Goal: Submit feedback/report problem

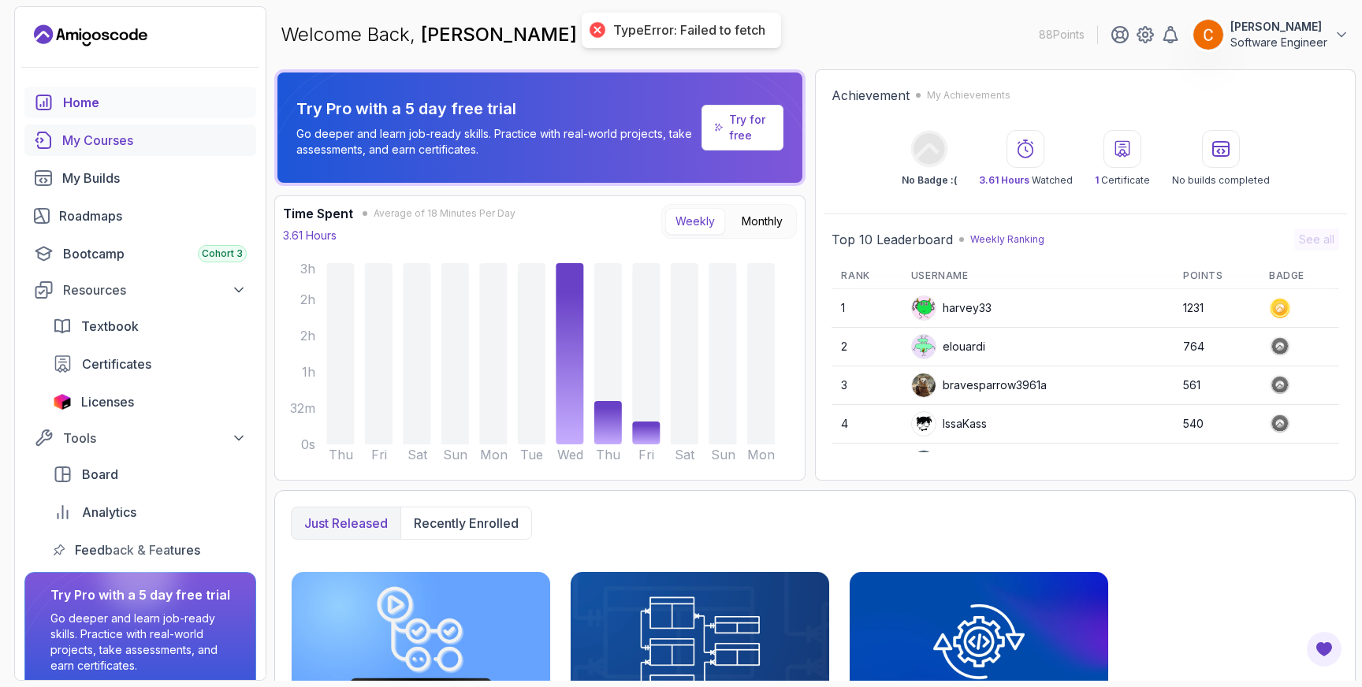
click at [103, 136] on div "My Courses" at bounding box center [154, 140] width 184 height 19
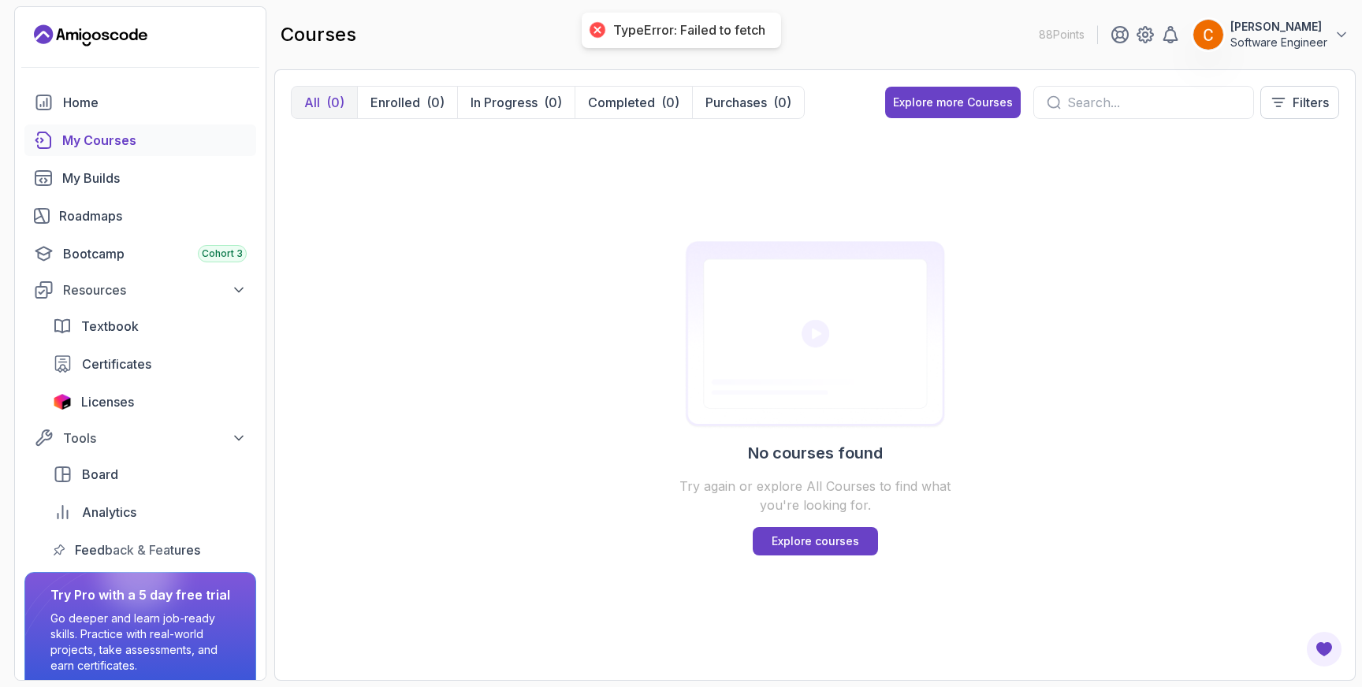
click at [595, 28] on div at bounding box center [596, 30] width 22 height 22
click at [400, 102] on p "Enrolled" at bounding box center [395, 102] width 50 height 19
click at [333, 103] on div "(0)" at bounding box center [335, 102] width 18 height 19
click at [522, 105] on p "In Progress" at bounding box center [503, 102] width 67 height 19
click at [1336, 35] on icon at bounding box center [1341, 35] width 16 height 16
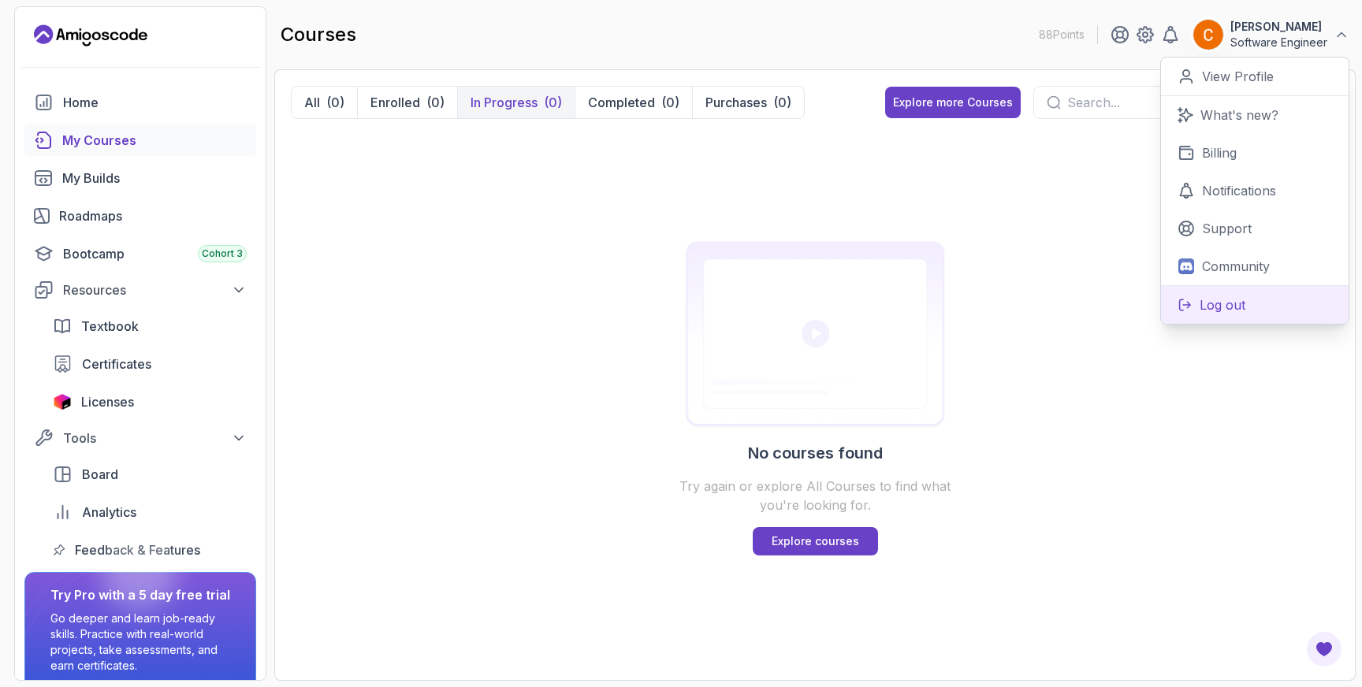
click at [1210, 303] on p "Log out" at bounding box center [1222, 304] width 46 height 19
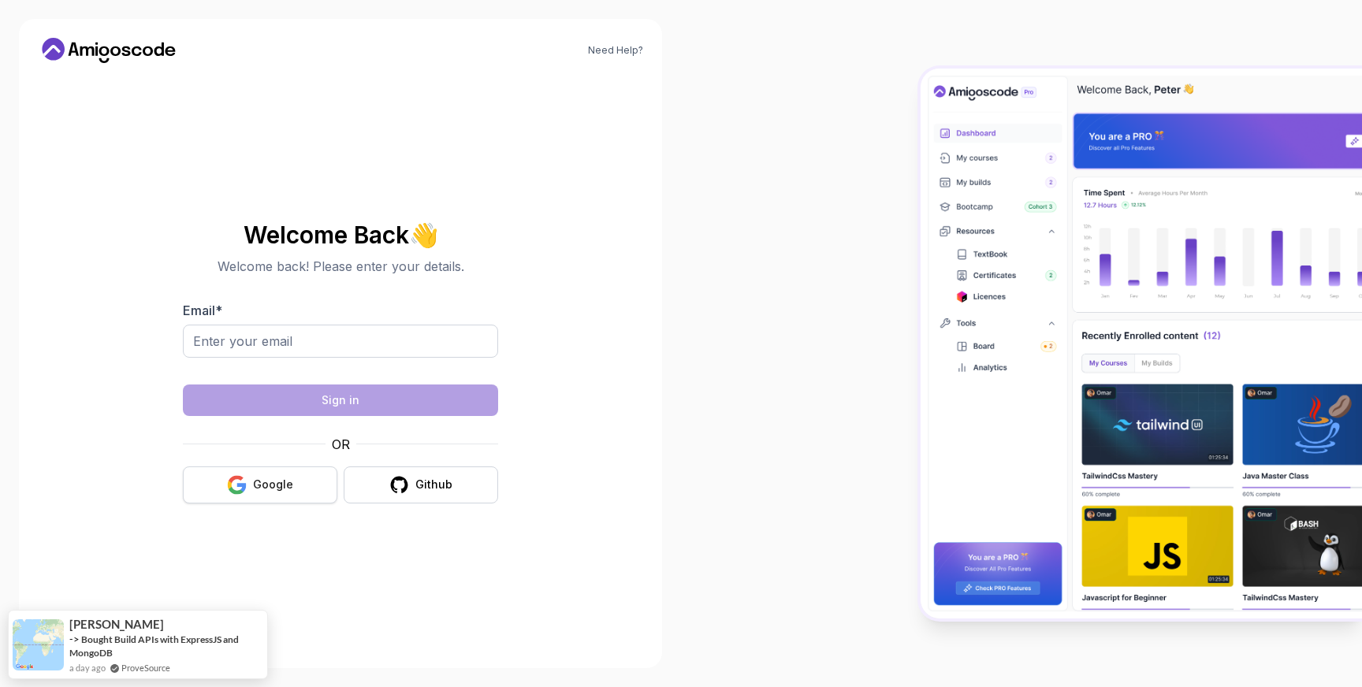
click at [270, 487] on div "Google" at bounding box center [273, 485] width 40 height 16
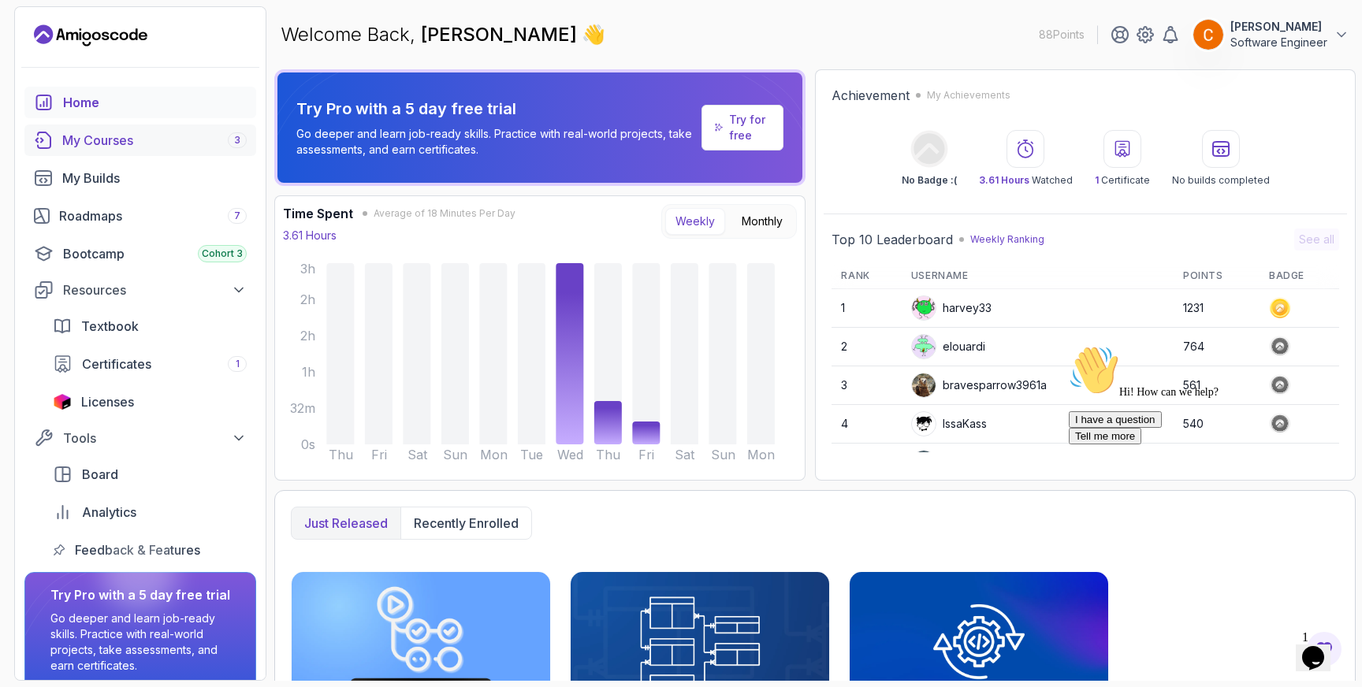
click at [112, 139] on div "My Courses 3" at bounding box center [154, 140] width 184 height 19
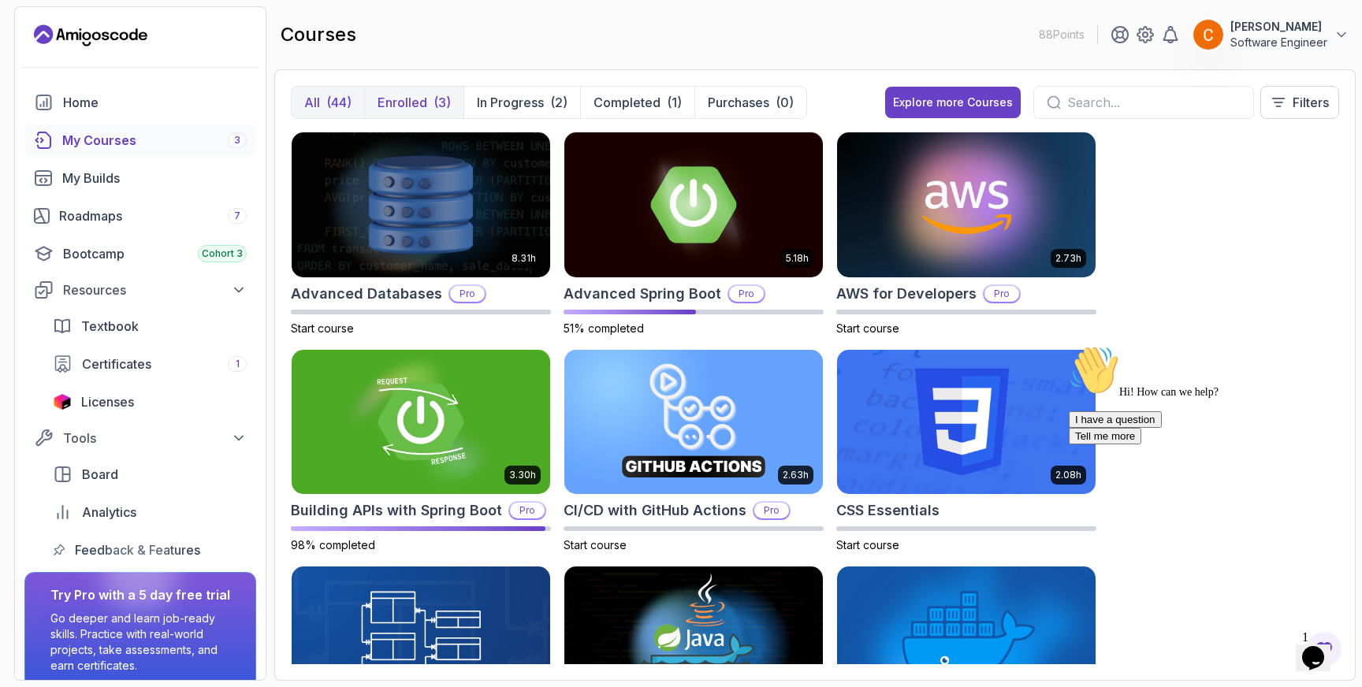
click at [436, 103] on div "(3)" at bounding box center [441, 102] width 17 height 19
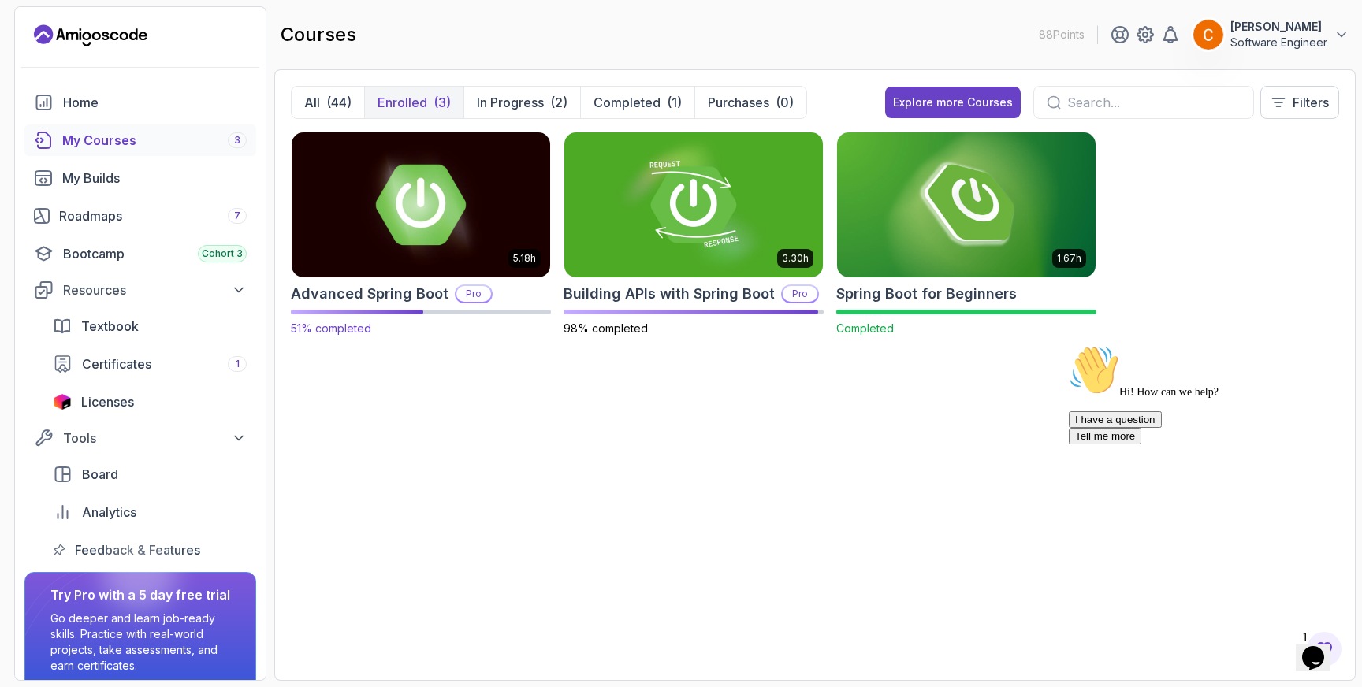
click at [415, 211] on img at bounding box center [420, 204] width 271 height 152
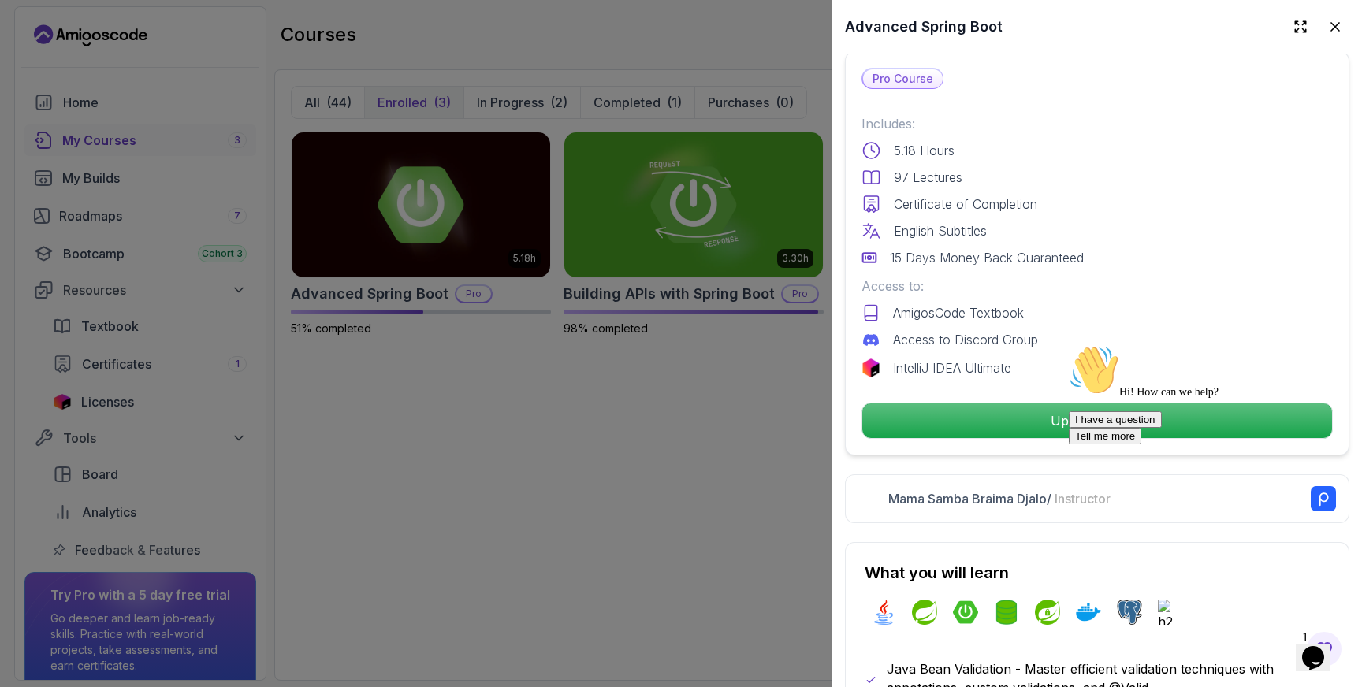
scroll to position [376, 0]
click at [1324, 649] on icon "Chat widget" at bounding box center [1313, 658] width 22 height 24
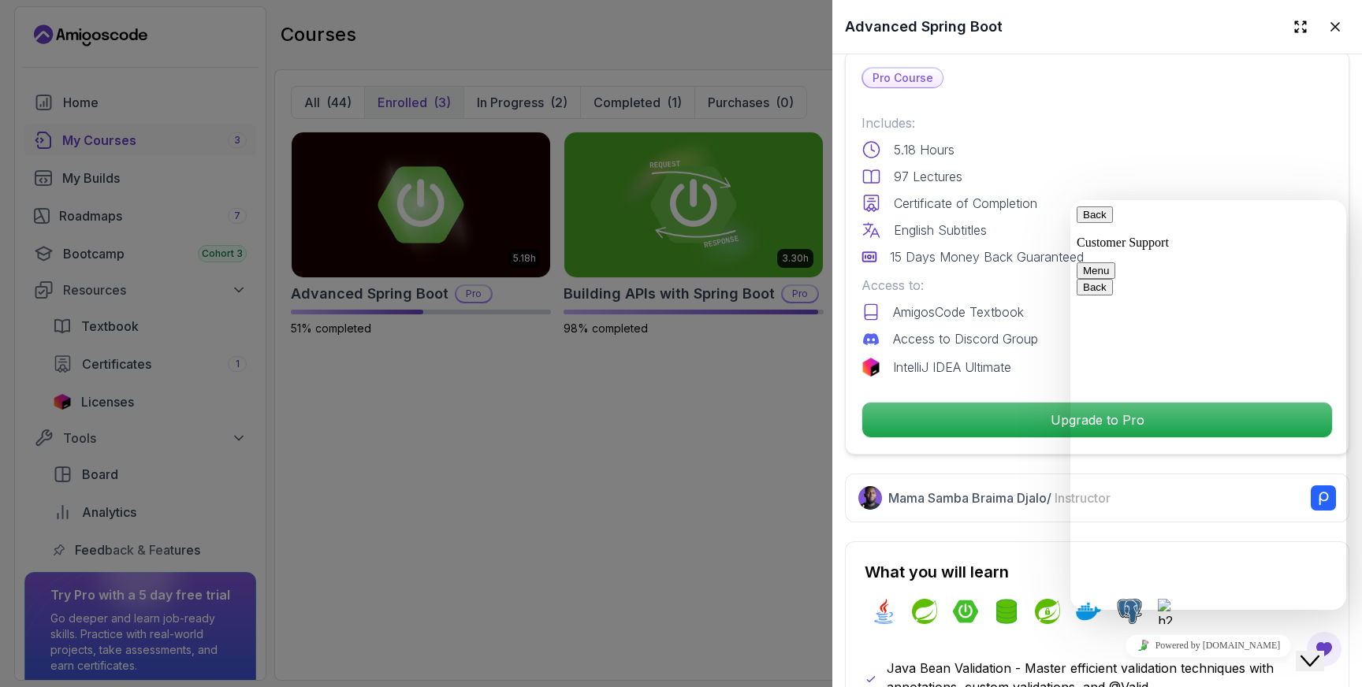
click at [1070, 200] on textarea at bounding box center [1070, 200] width 0 height 0
type textarea "i already subscribed. yet it is not showing continue button to learn. it is sho…"
click at [1319, 652] on icon "Close Chat This icon closes the chat window." at bounding box center [1309, 661] width 19 height 19
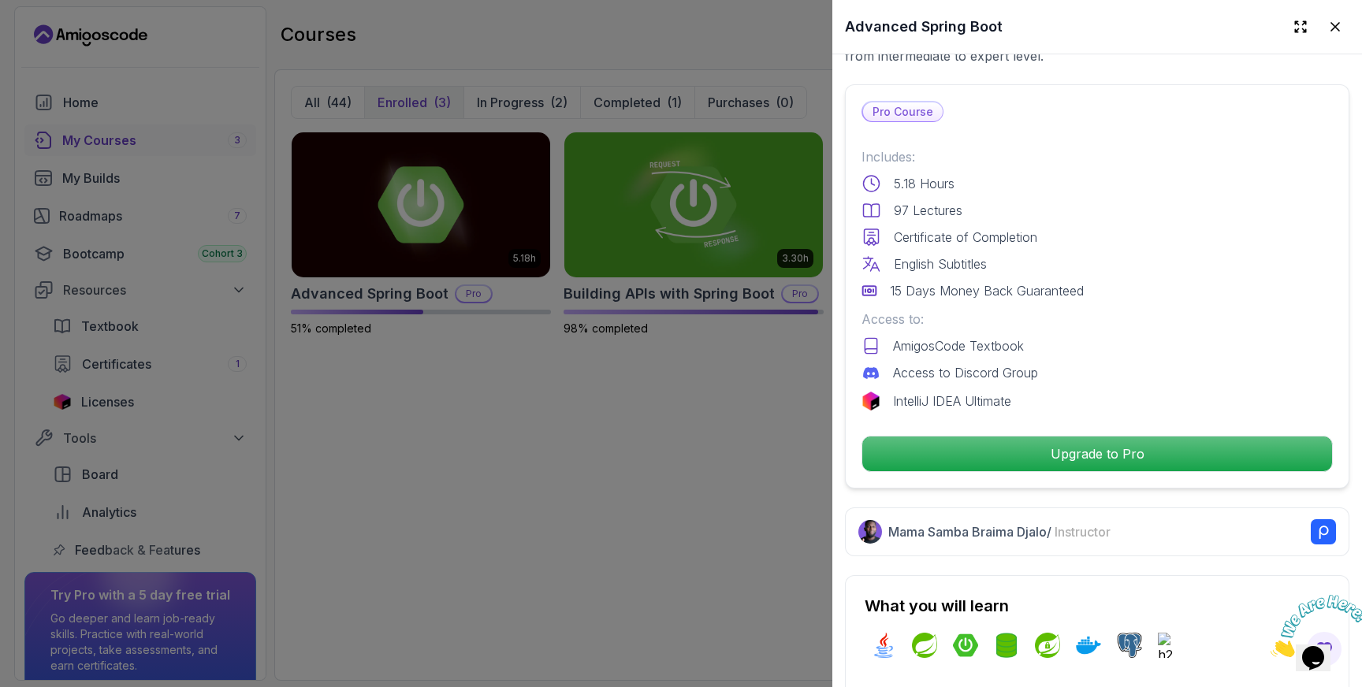
scroll to position [218, 0]
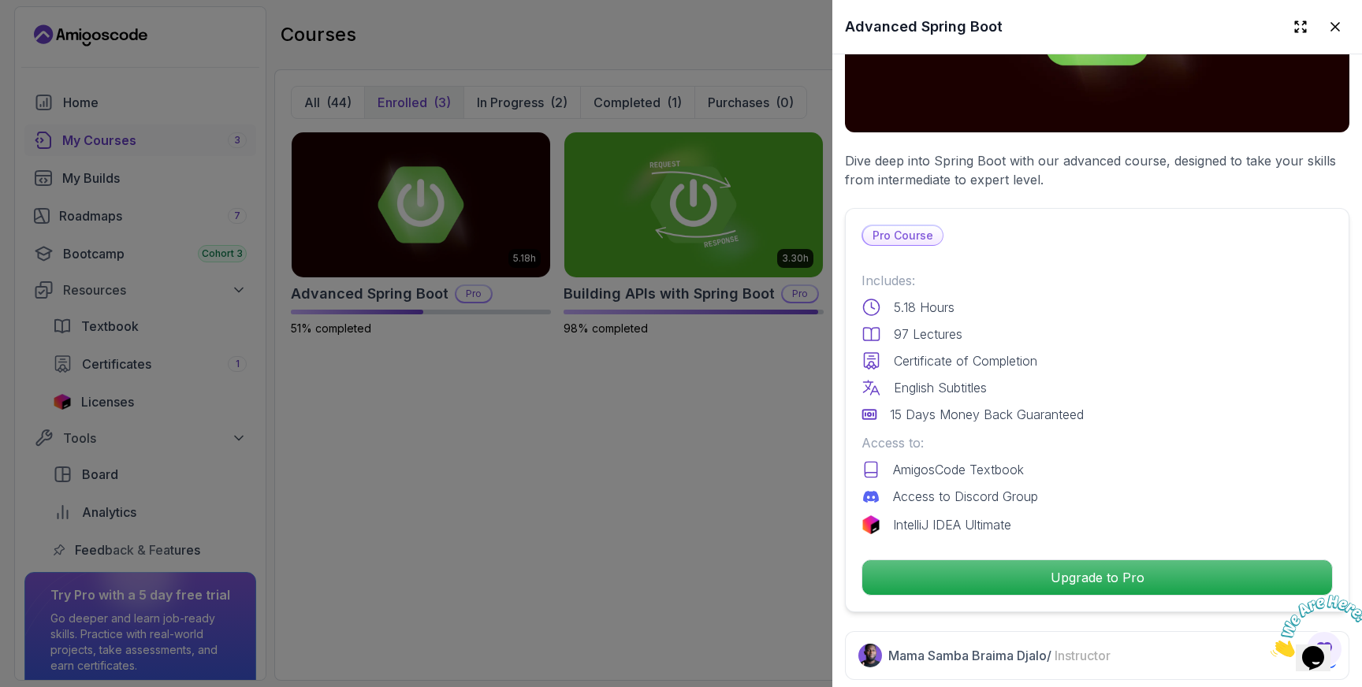
click at [1303, 639] on img at bounding box center [1319, 626] width 98 height 62
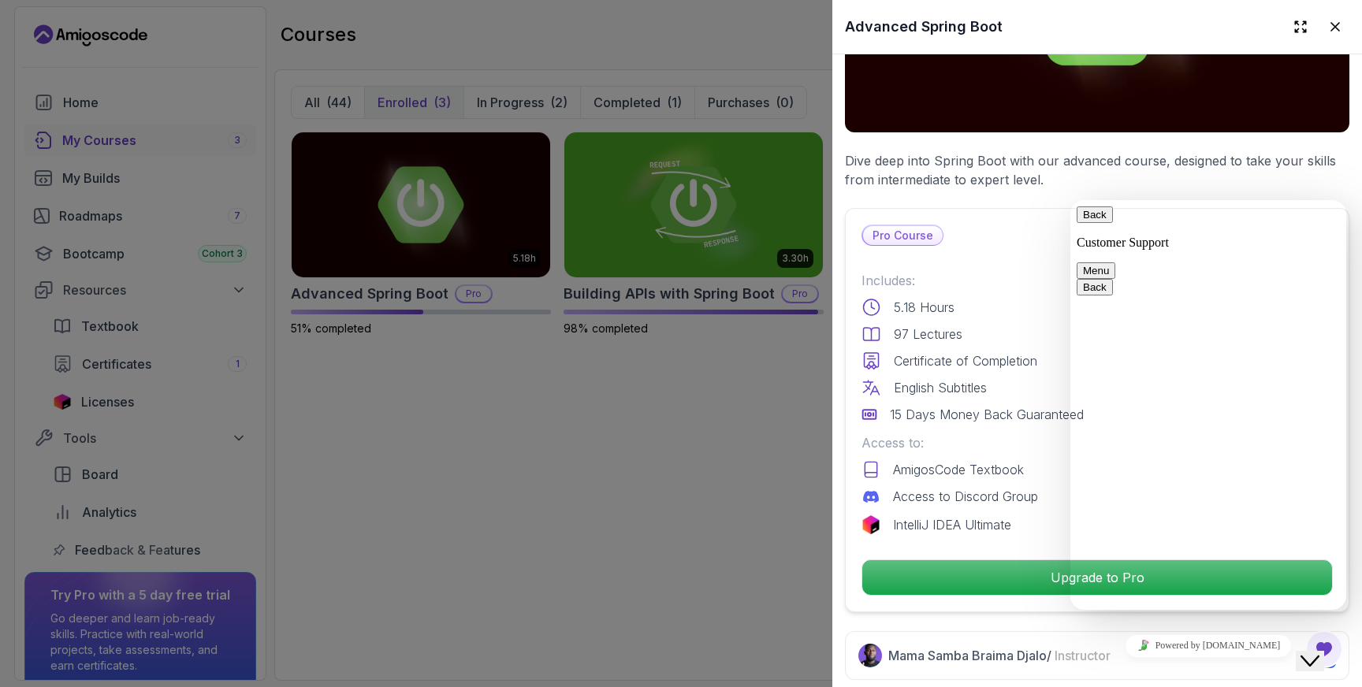
scroll to position [329, 0]
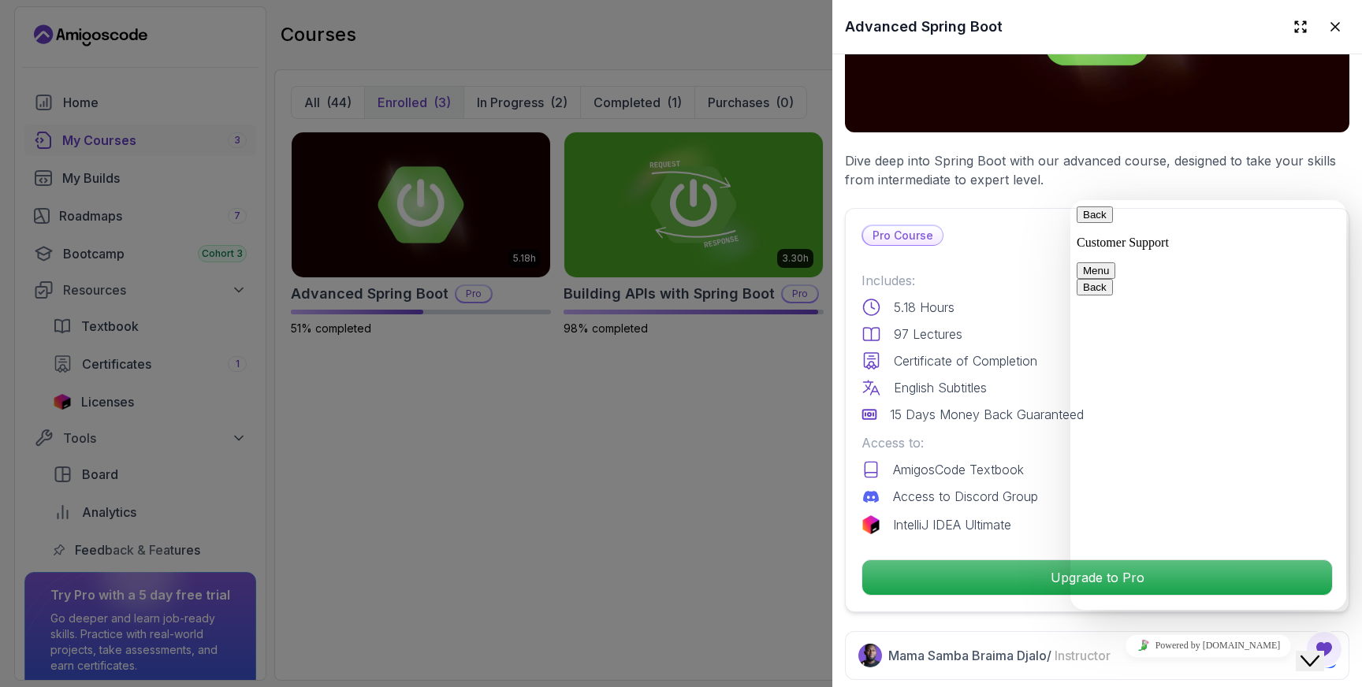
type input "I have an active subscription. But unable to continue to learn"
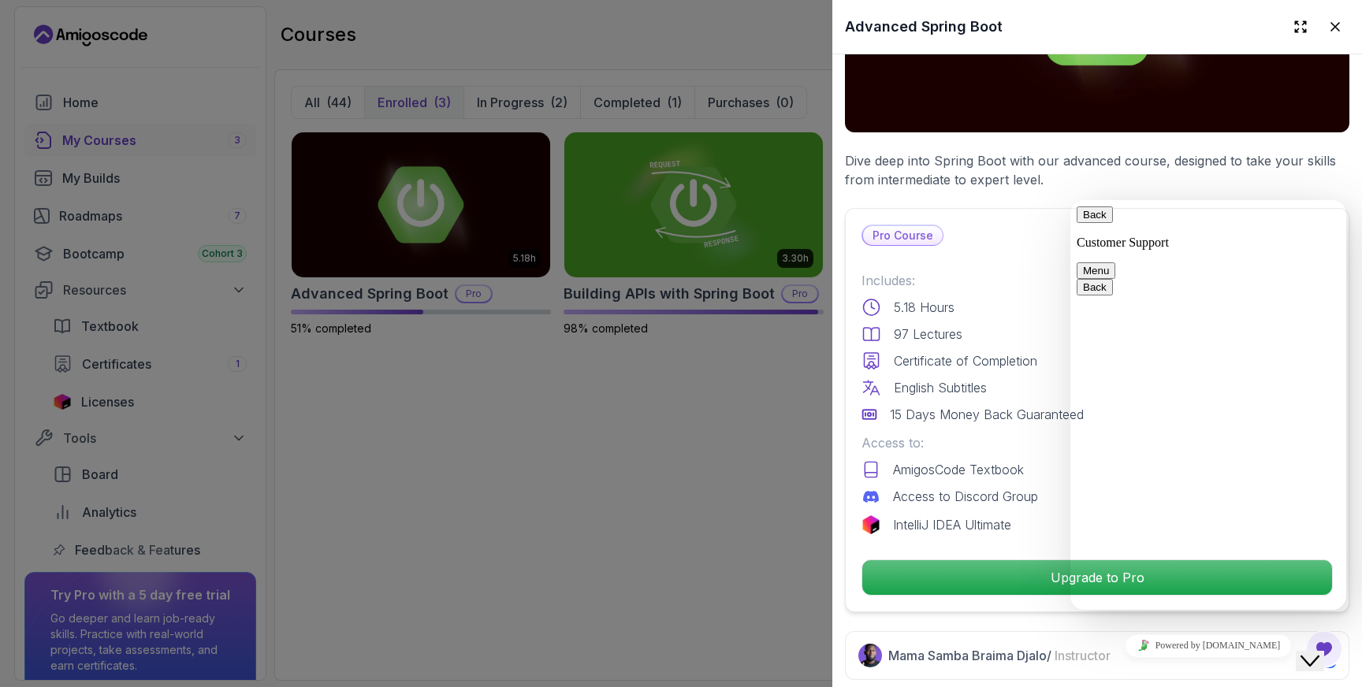
paste textarea "I have an active subscription. But unable to continue to learn"
type textarea "I have an active subscription. But unable to continue to learn. Page is showing…"
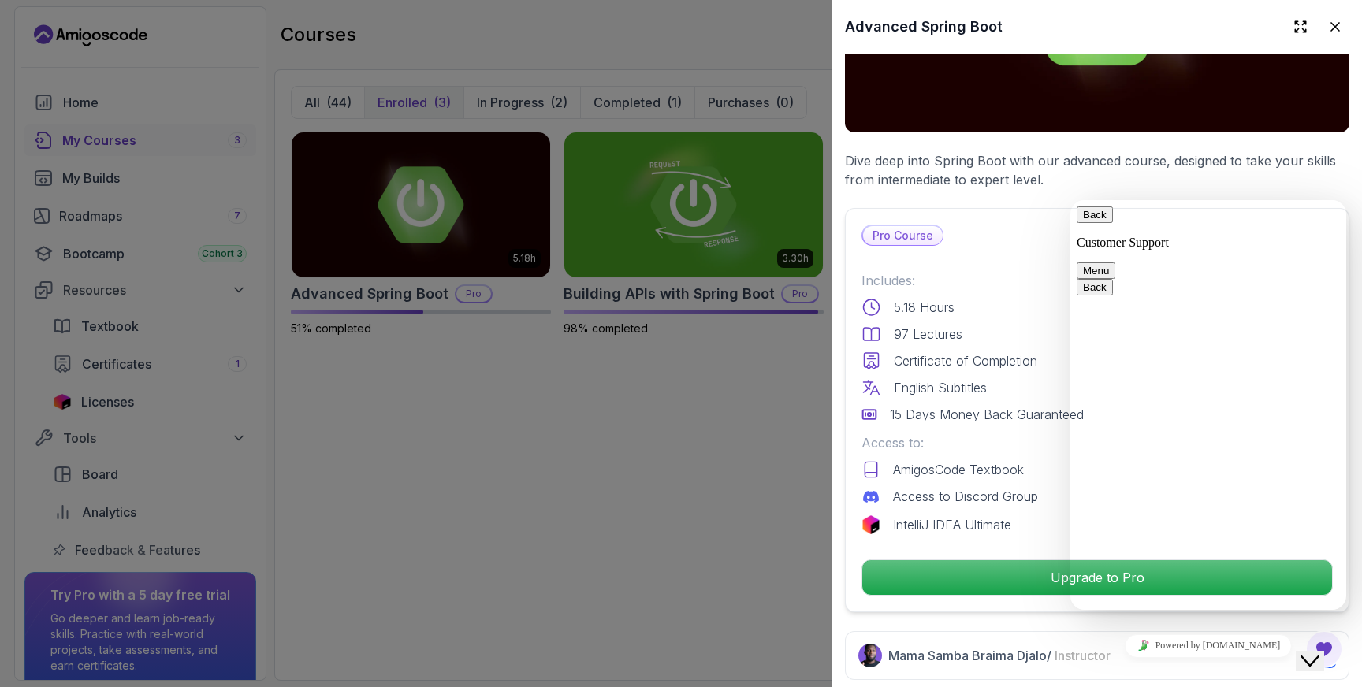
click at [1319, 652] on icon "Close Chat This icon closes the chat window." at bounding box center [1309, 661] width 19 height 19
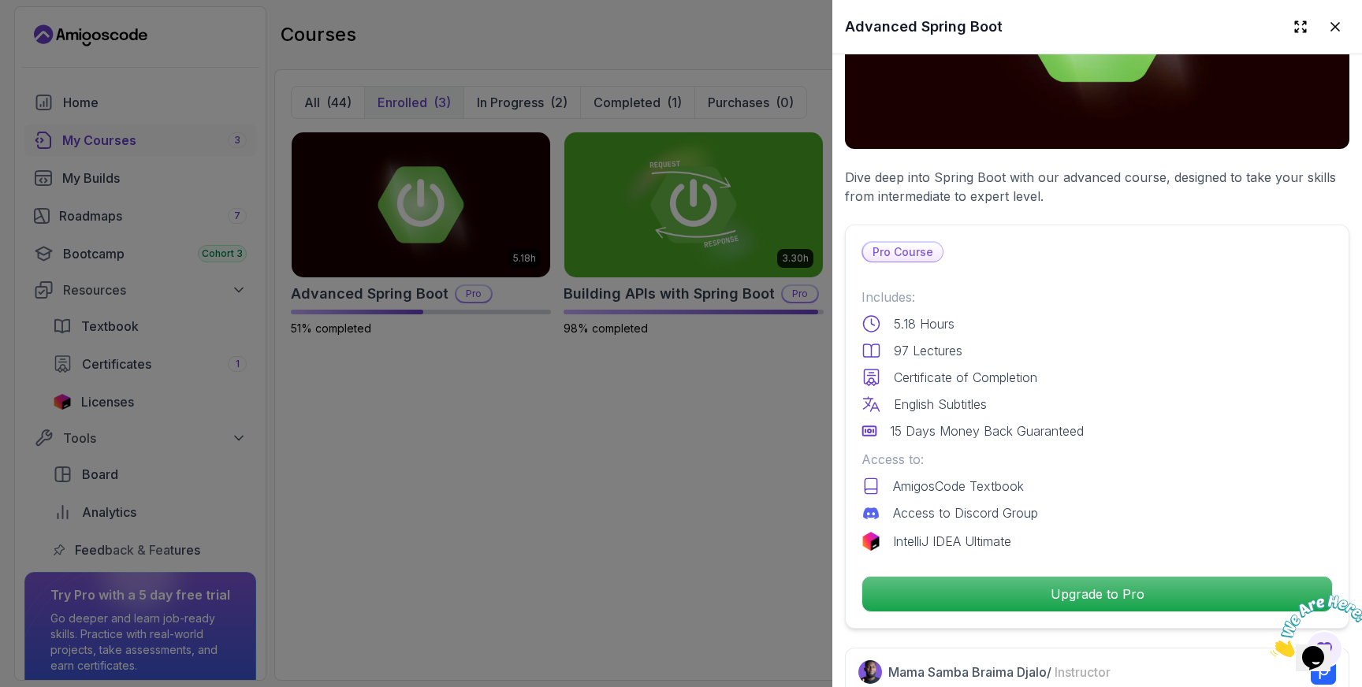
scroll to position [368, 0]
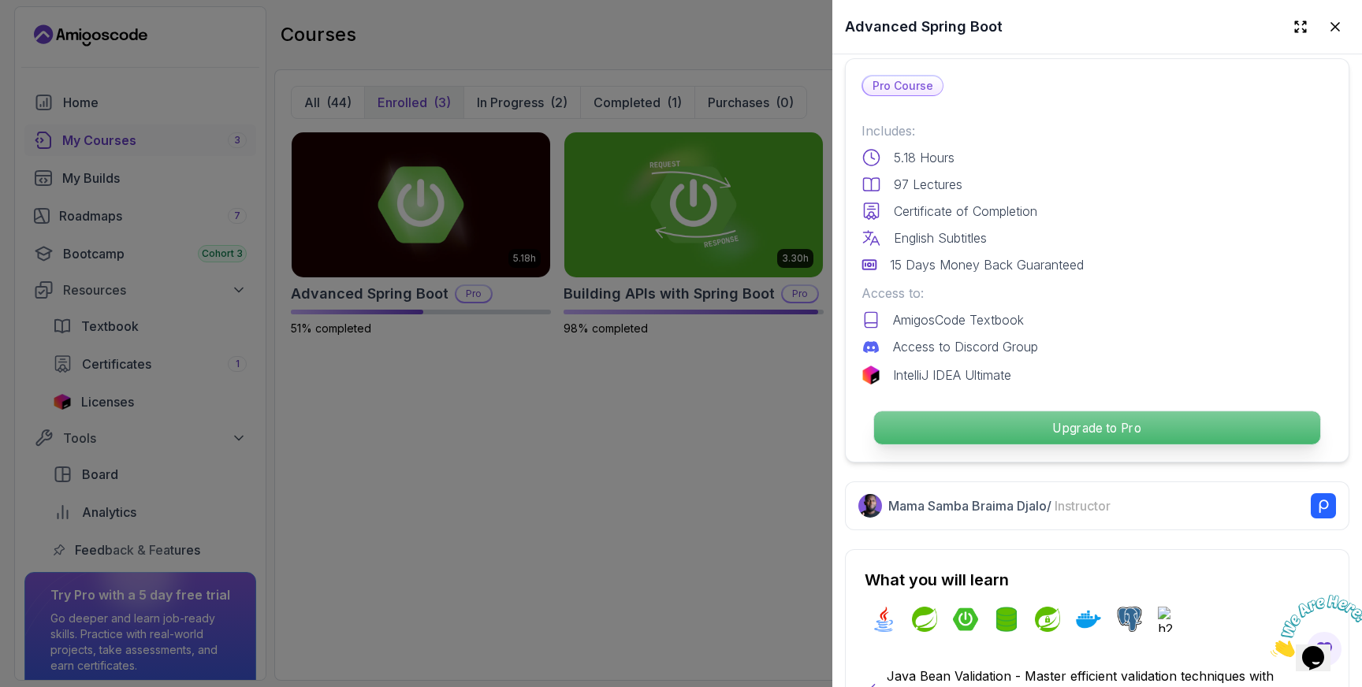
click at [1062, 424] on p "Upgrade to Pro" at bounding box center [1097, 427] width 446 height 33
